Goal: Find specific page/section: Find specific page/section

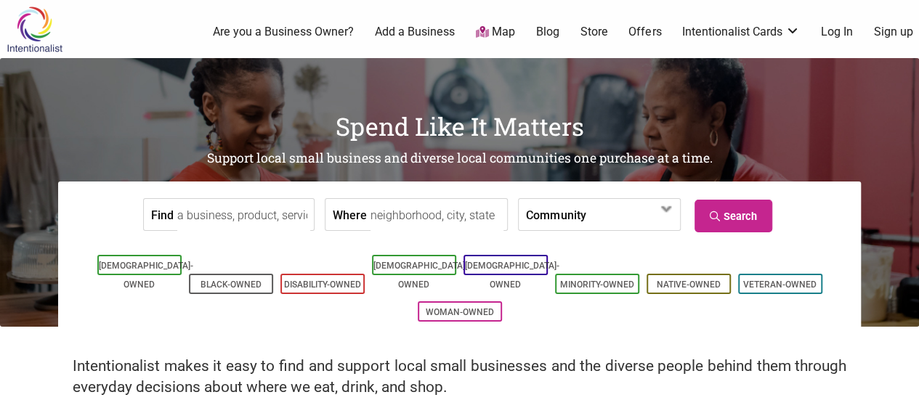
click at [376, 219] on input "Where" at bounding box center [437, 215] width 133 height 33
type input "Reading, MA 01867, USA"
click at [744, 217] on link "Search" at bounding box center [734, 216] width 78 height 33
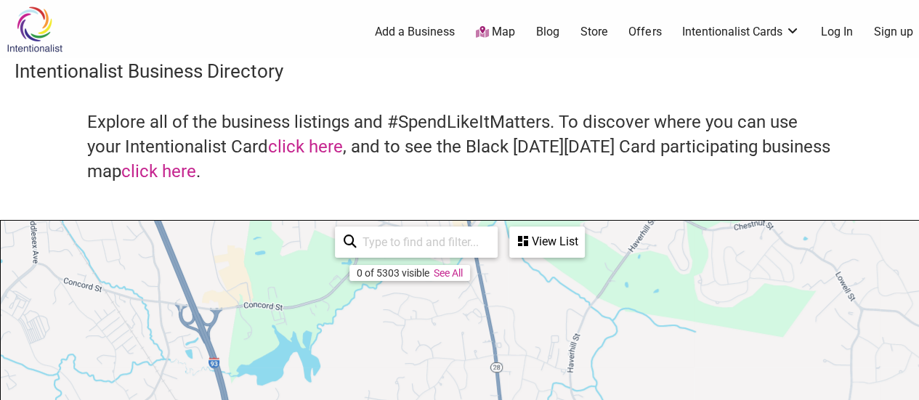
click at [422, 240] on input "search" at bounding box center [423, 242] width 132 height 28
type input "[US_STATE]"
click at [432, 273] on link "See All" at bounding box center [430, 273] width 29 height 12
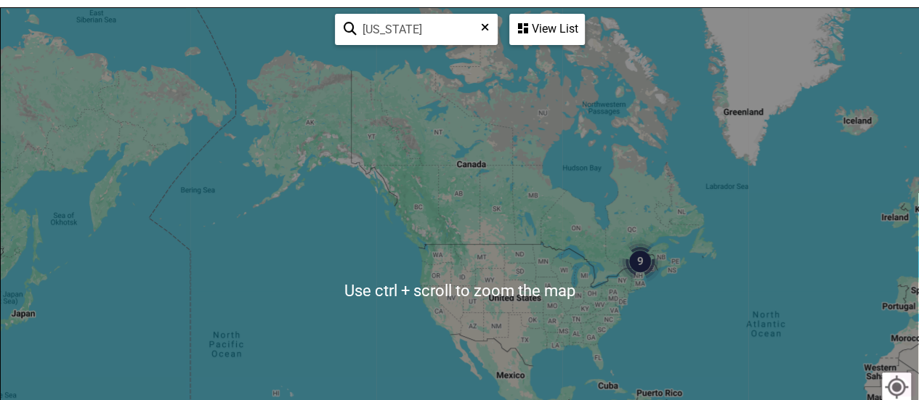
scroll to position [363, 0]
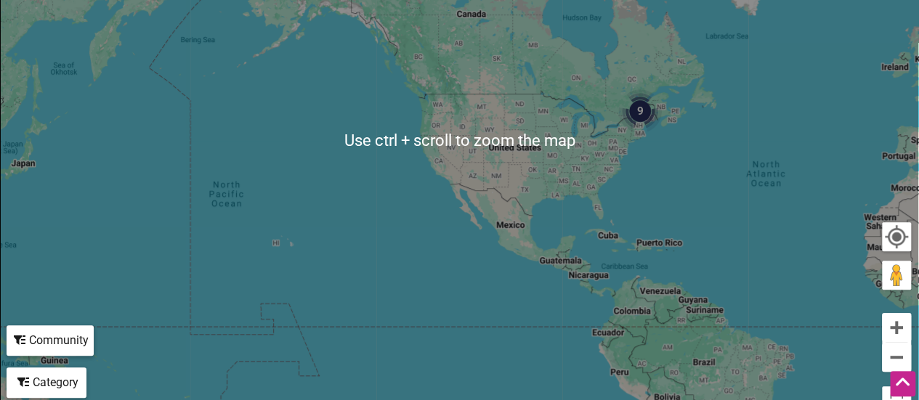
click at [640, 110] on img "9" at bounding box center [640, 111] width 44 height 44
